Goal: Register for event/course

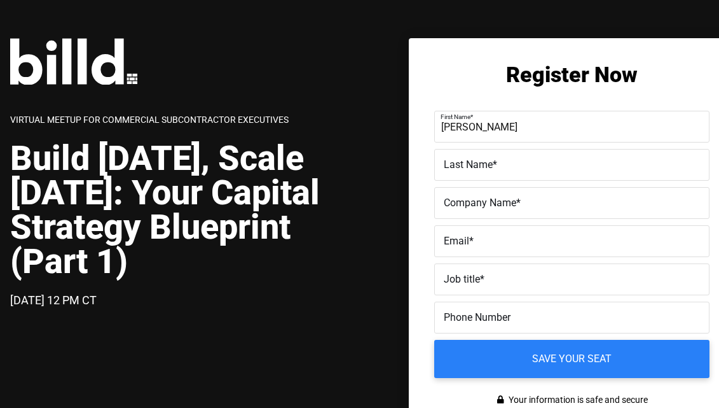
type input "[PERSON_NAME]"
type input "Billd"
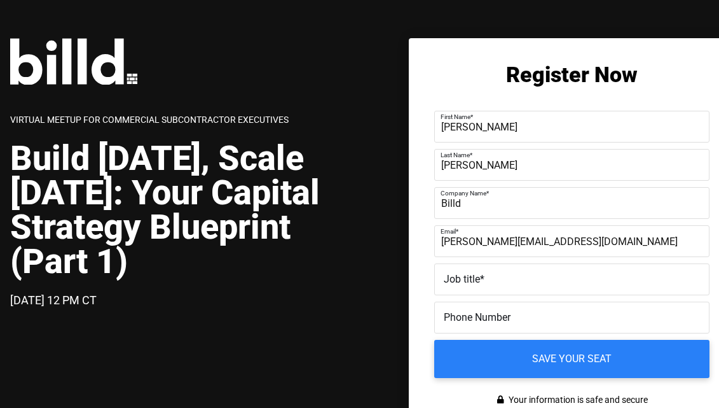
type input "[PERSON_NAME][EMAIL_ADDRESS][DOMAIN_NAME]"
click at [469, 279] on span "Job title" at bounding box center [462, 279] width 36 height 12
click at [469, 279] on input "Job title *" at bounding box center [571, 279] width 275 height 32
type input "Director of Sales"
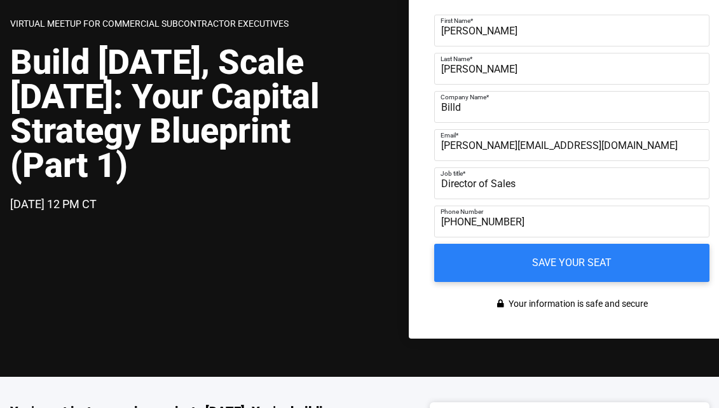
scroll to position [101, 0]
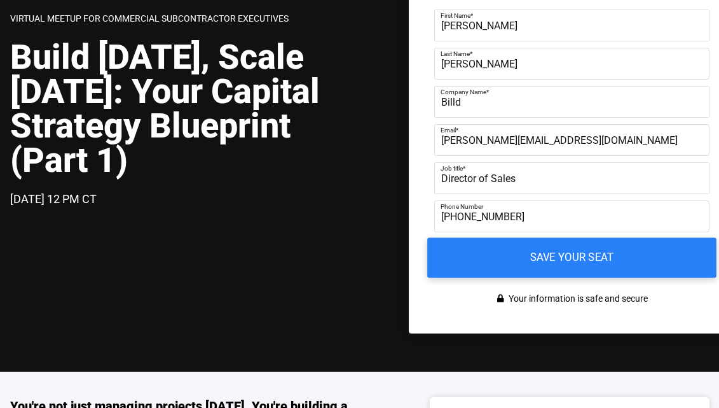
type input "[PHONE_NUMBER]"
click at [562, 268] on input "Save your seat" at bounding box center [571, 258] width 289 height 40
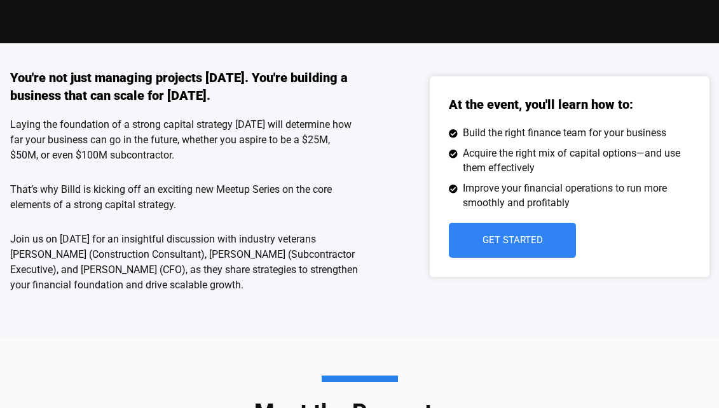
scroll to position [333, 0]
